Goal: Find specific page/section: Find specific page/section

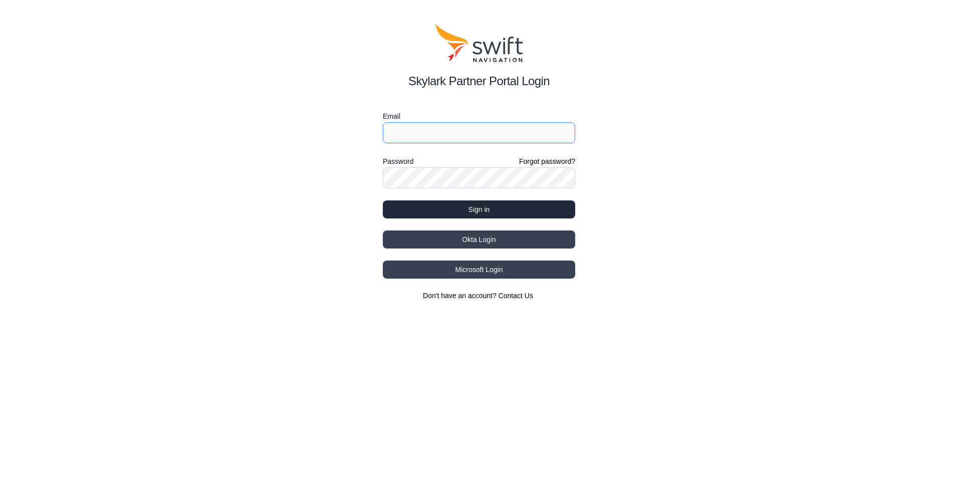
type input "par.forsman@husqvarnagroup.com"
click at [478, 206] on button "Sign in" at bounding box center [479, 209] width 192 height 18
select select
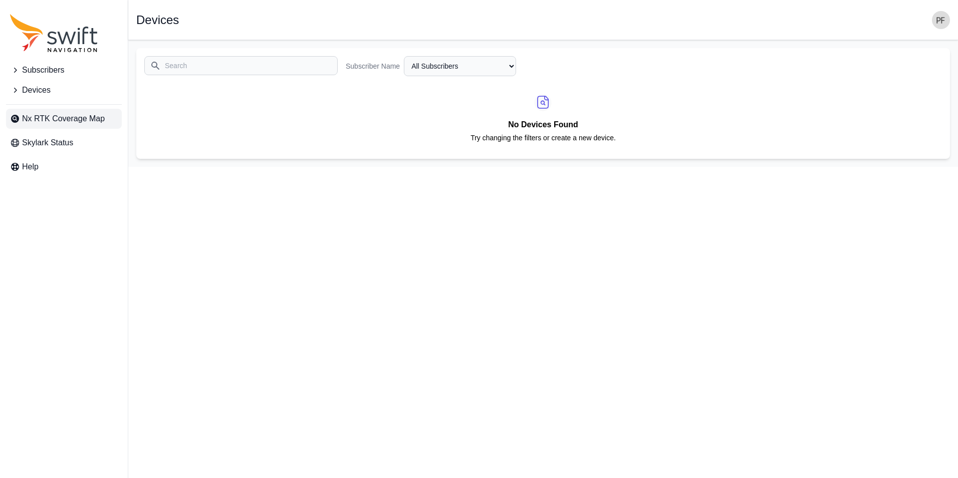
click at [56, 119] on span "Nx RTK Coverage Map" at bounding box center [63, 119] width 83 height 12
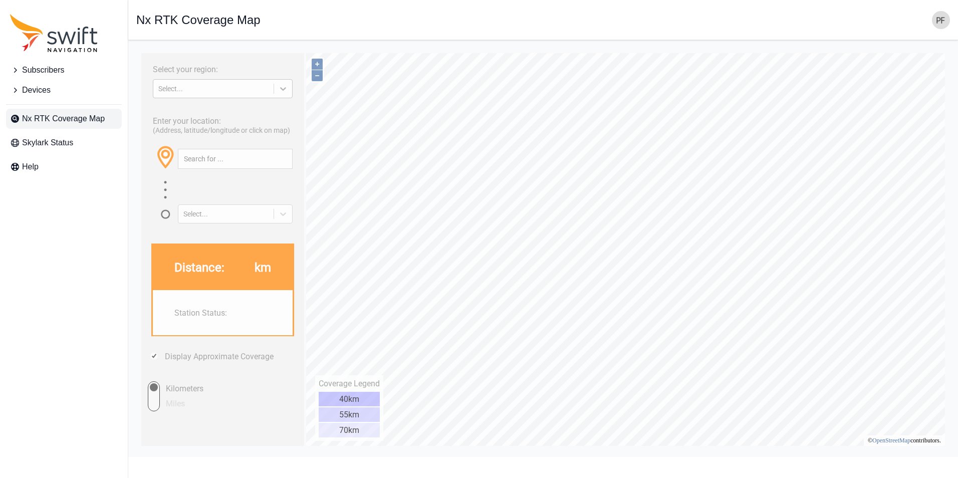
click at [284, 91] on icon at bounding box center [283, 89] width 10 height 10
click at [183, 123] on div "NORTH AMERICA" at bounding box center [223, 128] width 140 height 16
type input "35.353°, -80.847°"
